Goal: Task Accomplishment & Management: Complete application form

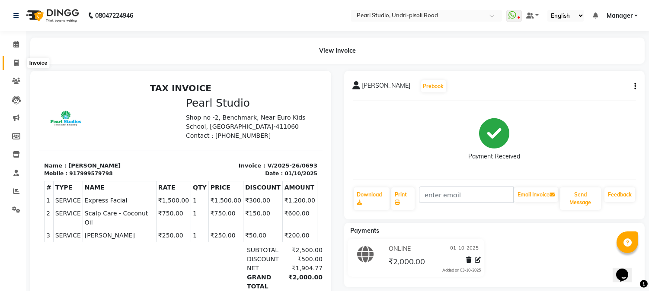
click at [16, 66] on icon at bounding box center [16, 63] width 5 height 6
select select "service"
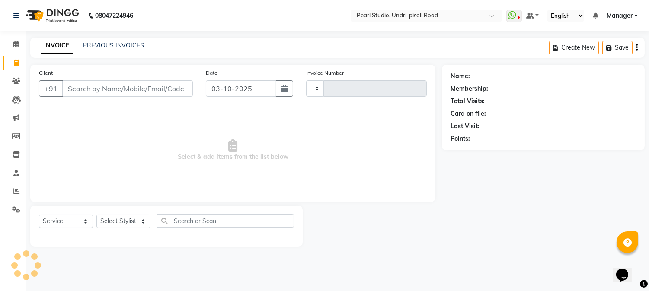
type input "0700"
select select "5290"
click at [124, 223] on select "Select Stylist" at bounding box center [123, 221] width 54 height 13
select select "71778"
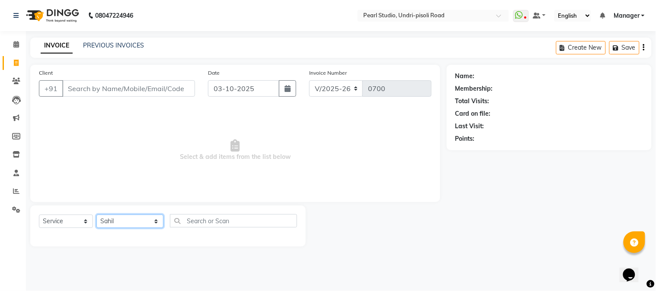
click at [96, 215] on select "Select Stylist Avinash Kala Manager [PERSON_NAME] [PERSON_NAME] [PERSON_NAME] A…" at bounding box center [129, 221] width 67 height 13
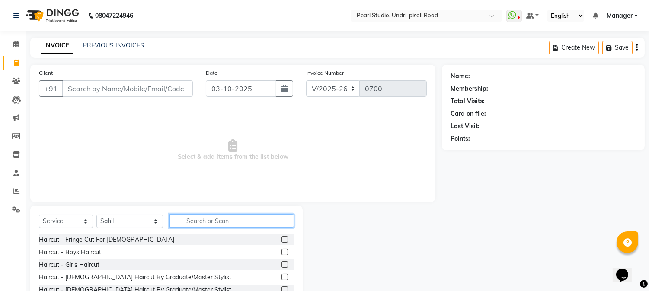
click at [208, 227] on input "text" at bounding box center [232, 221] width 125 height 13
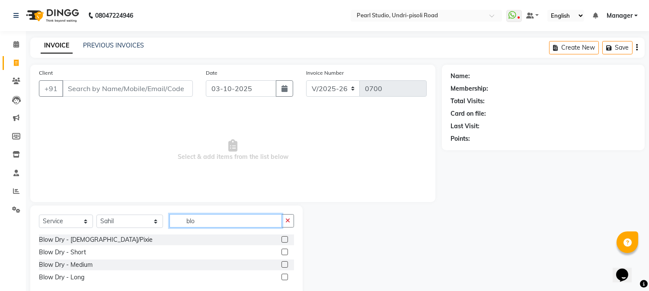
type input "blo"
click at [285, 266] on label at bounding box center [285, 265] width 6 height 6
click at [285, 266] on input "checkbox" at bounding box center [285, 266] width 6 height 6
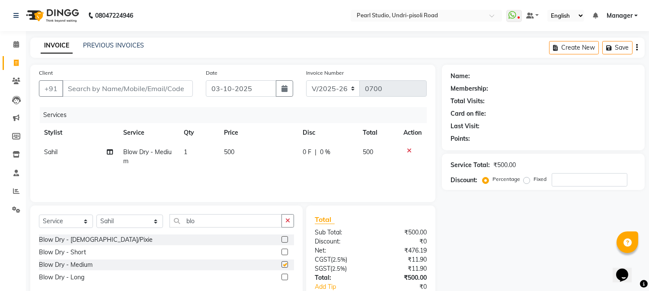
checkbox input "false"
click at [253, 150] on td "500" at bounding box center [258, 157] width 79 height 29
select select "71778"
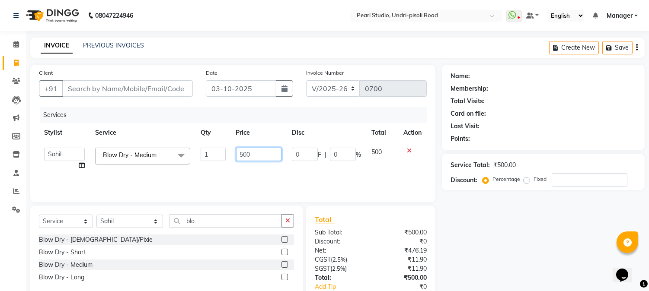
click at [270, 154] on input "500" at bounding box center [258, 154] width 45 height 13
type input "5"
type input "650"
click at [145, 88] on input "Client" at bounding box center [127, 88] width 131 height 16
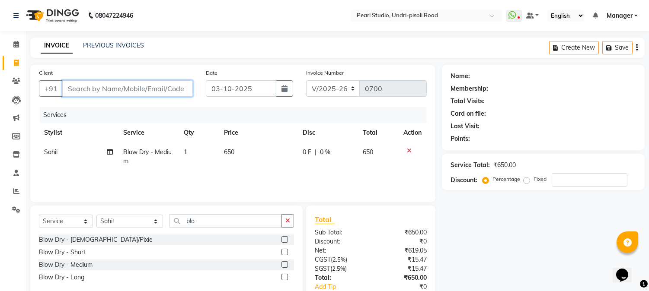
type input "p"
type input "0"
type input "p"
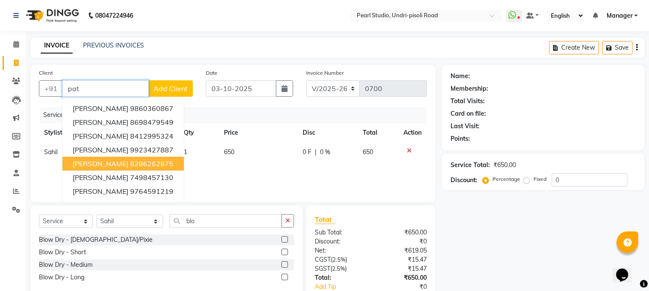
click at [113, 161] on span "[PERSON_NAME]" at bounding box center [101, 164] width 56 height 9
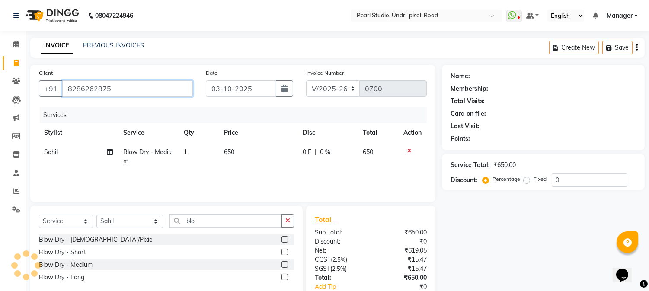
type input "8286262875"
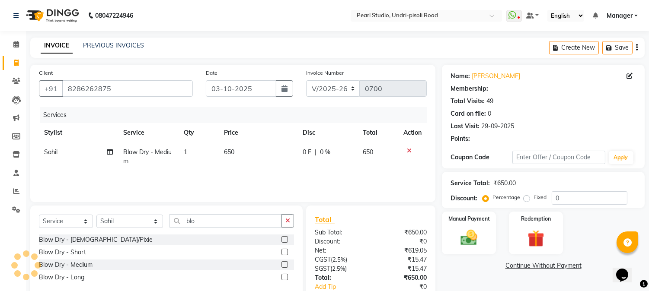
select select "1: Object"
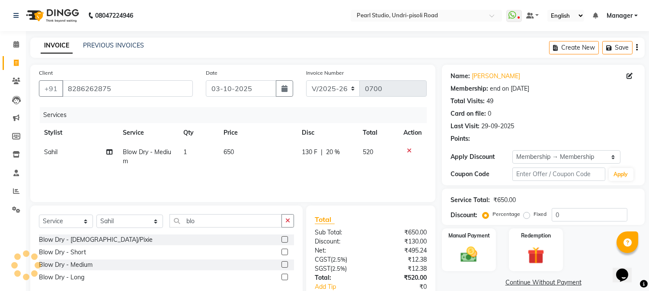
type input "20"
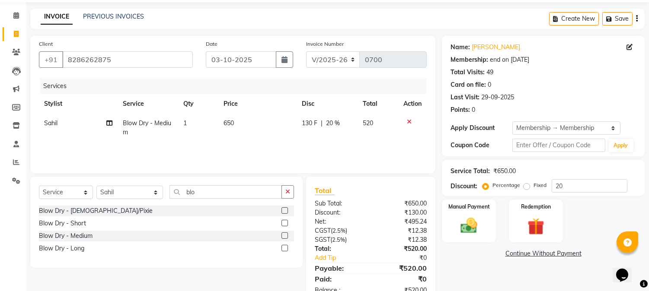
scroll to position [54, 0]
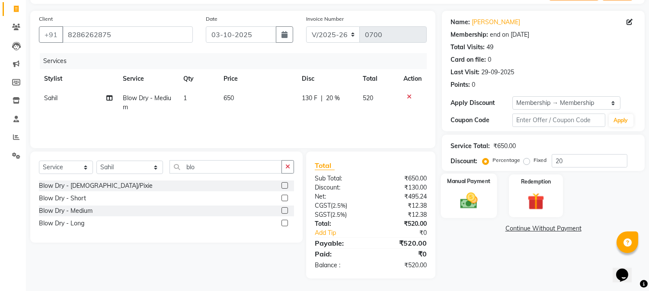
click at [479, 204] on img at bounding box center [469, 201] width 29 height 20
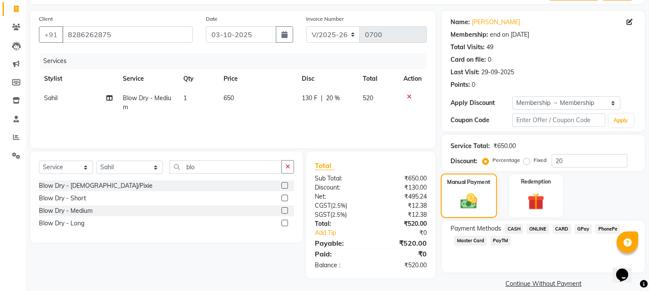
click at [456, 198] on img at bounding box center [468, 201] width 27 height 19
click at [541, 231] on span "ONLINE" at bounding box center [538, 229] width 22 height 10
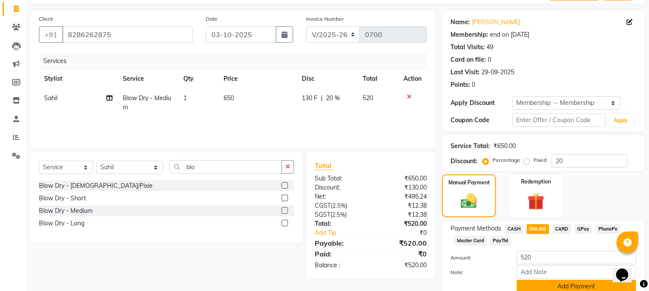
click at [542, 283] on button "Add Payment" at bounding box center [576, 286] width 119 height 13
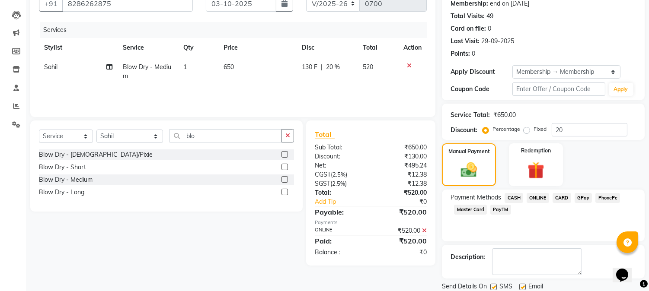
scroll to position [115, 0]
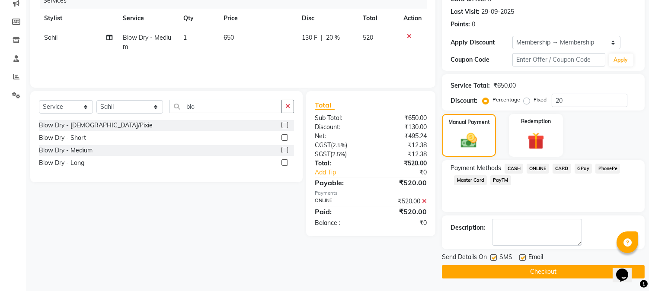
click at [548, 271] on button "Checkout" at bounding box center [543, 272] width 203 height 13
